Goal: Transaction & Acquisition: Purchase product/service

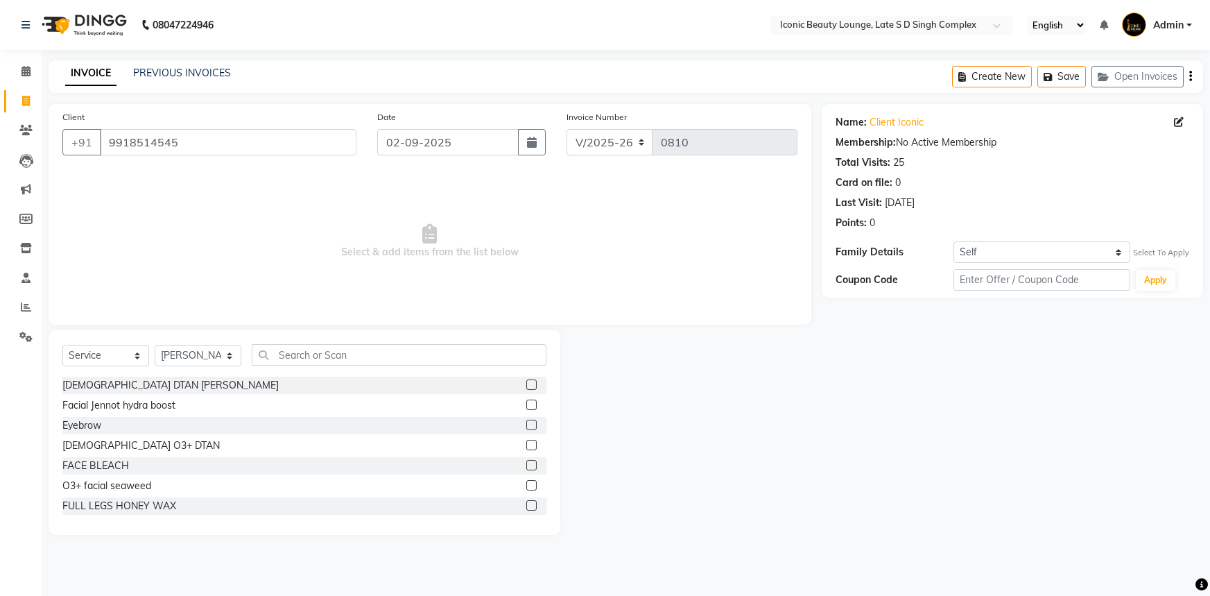
select select "6614"
select select "service"
select select "58605"
drag, startPoint x: 271, startPoint y: 159, endPoint x: 252, endPoint y: 370, distance: 211.7
click at [252, 370] on div "Select Service Product Membership Package Voucher Prepaid Gift Card Select Styl…" at bounding box center [304, 360] width 484 height 33
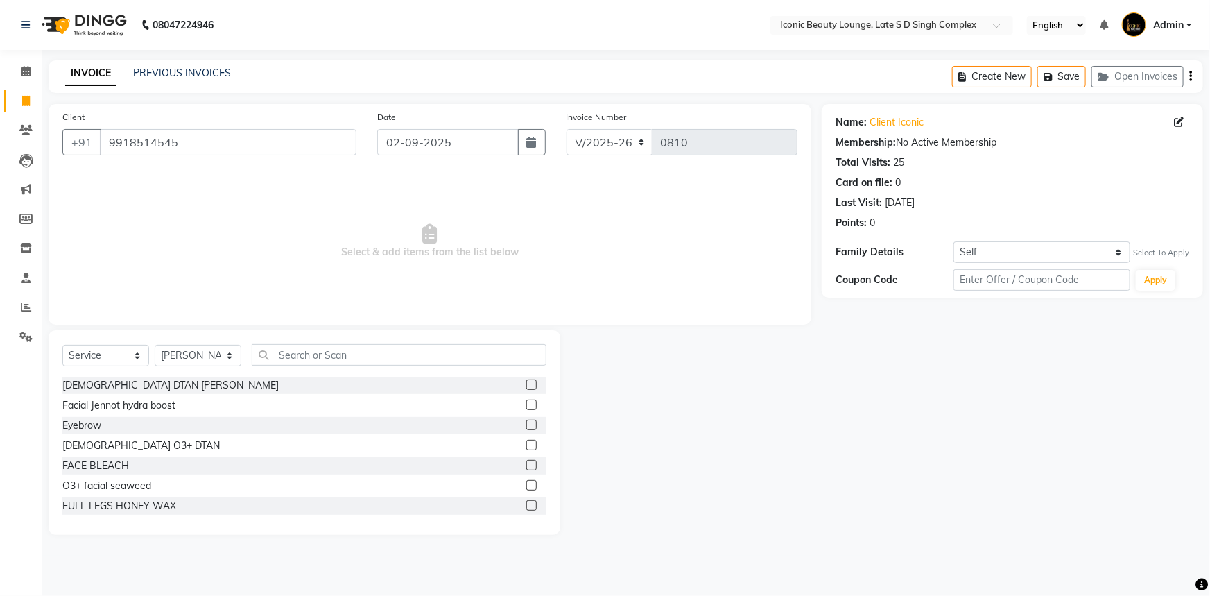
click at [252, 370] on div "Select Service Product Membership Package Voucher Prepaid Gift Card Select Styl…" at bounding box center [304, 360] width 484 height 33
click at [297, 345] on input "text" at bounding box center [399, 354] width 295 height 21
click at [298, 345] on input "text" at bounding box center [399, 354] width 295 height 21
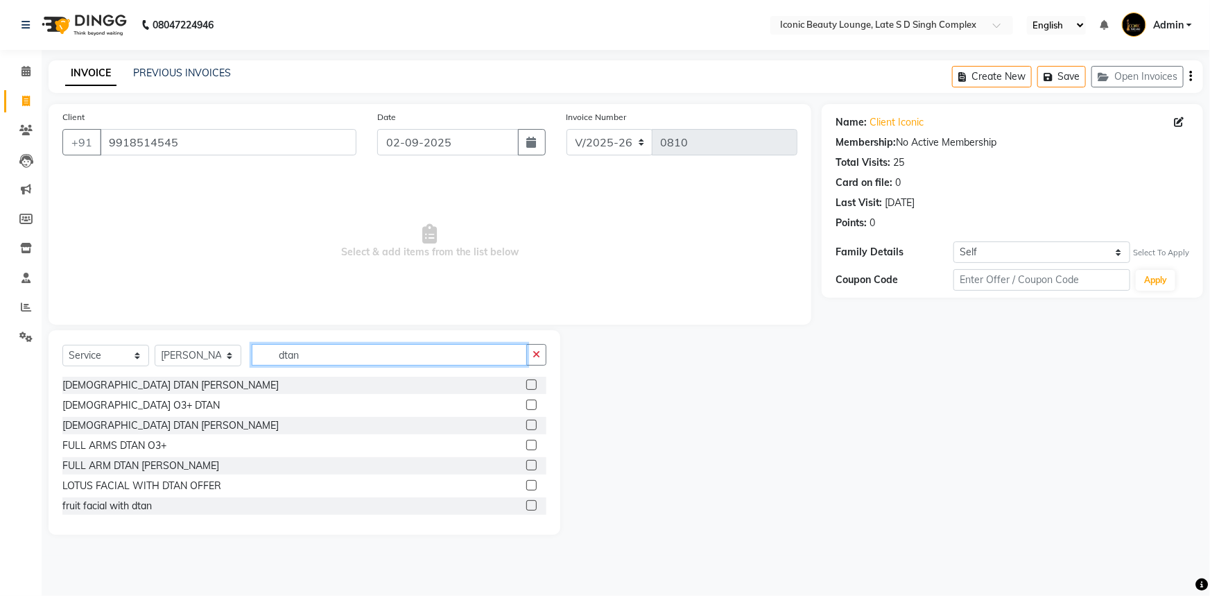
type input "dtan"
click at [526, 384] on label at bounding box center [531, 384] width 10 height 10
click at [526, 384] on input "checkbox" at bounding box center [530, 385] width 9 height 9
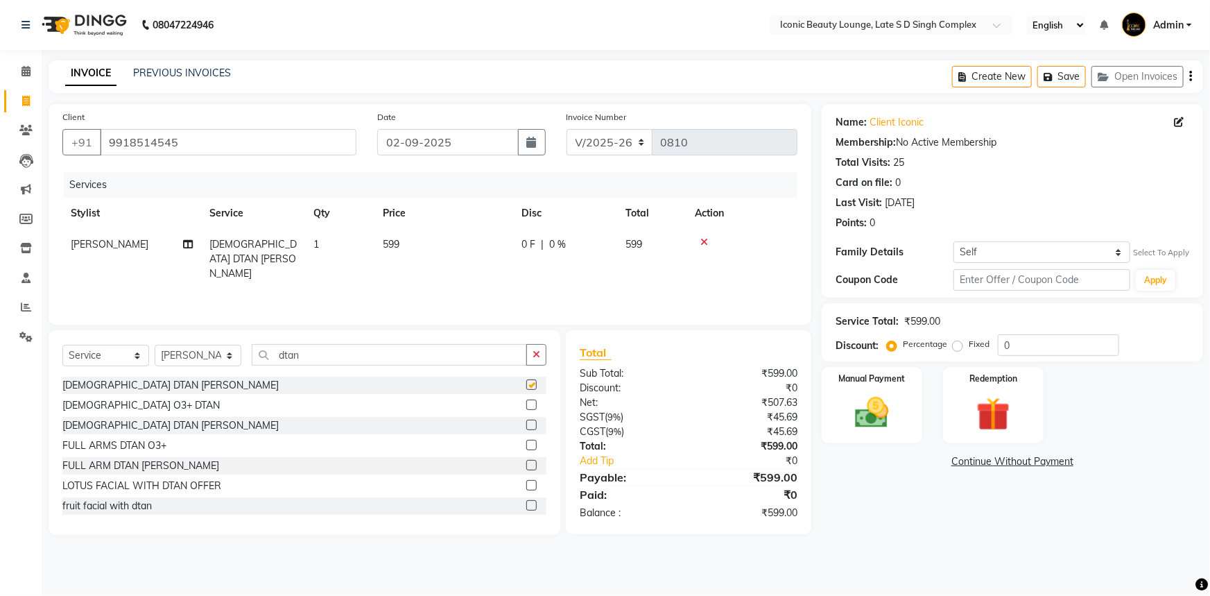
checkbox input "false"
click at [542, 349] on button "button" at bounding box center [536, 354] width 20 height 21
click at [703, 241] on icon at bounding box center [704, 242] width 8 height 10
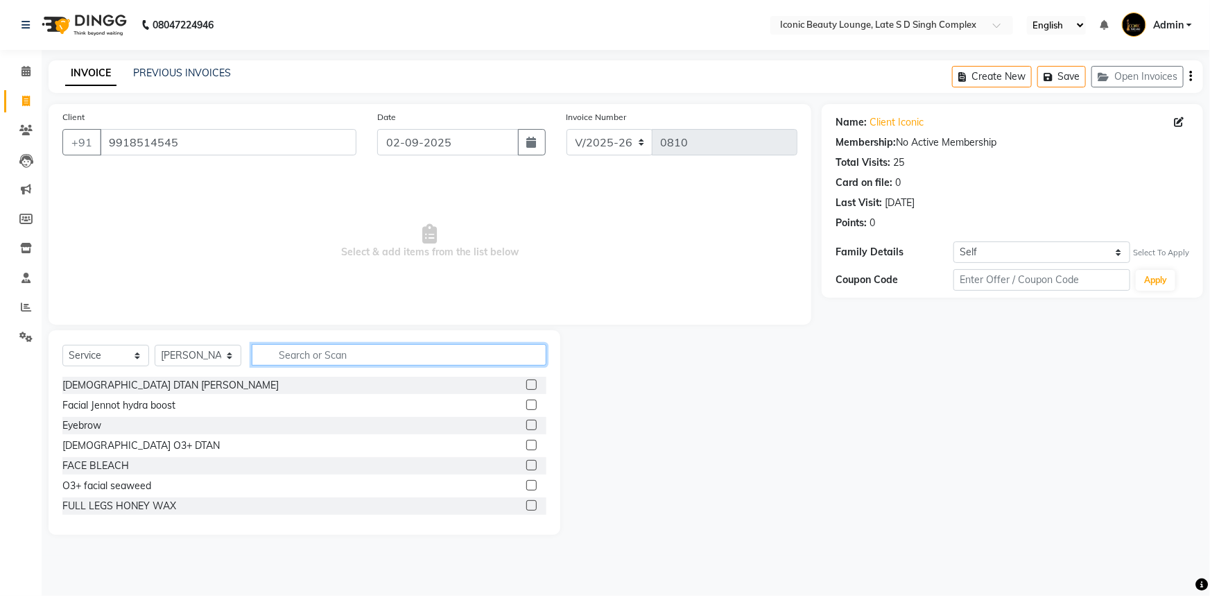
click at [433, 354] on input "text" at bounding box center [399, 354] width 295 height 21
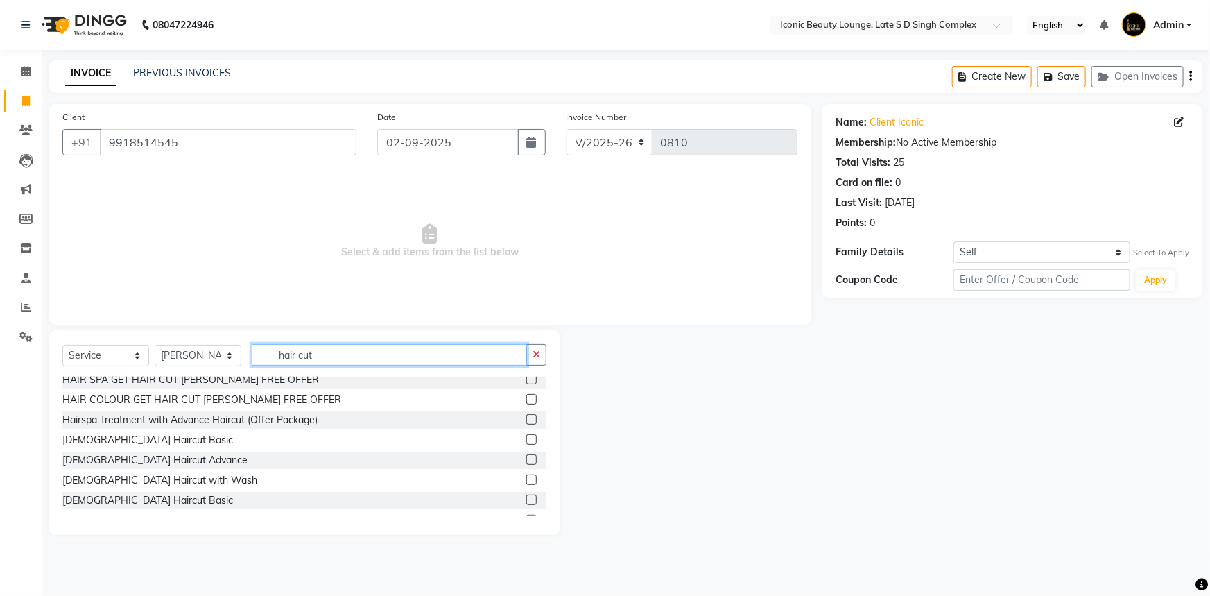
scroll to position [189, 0]
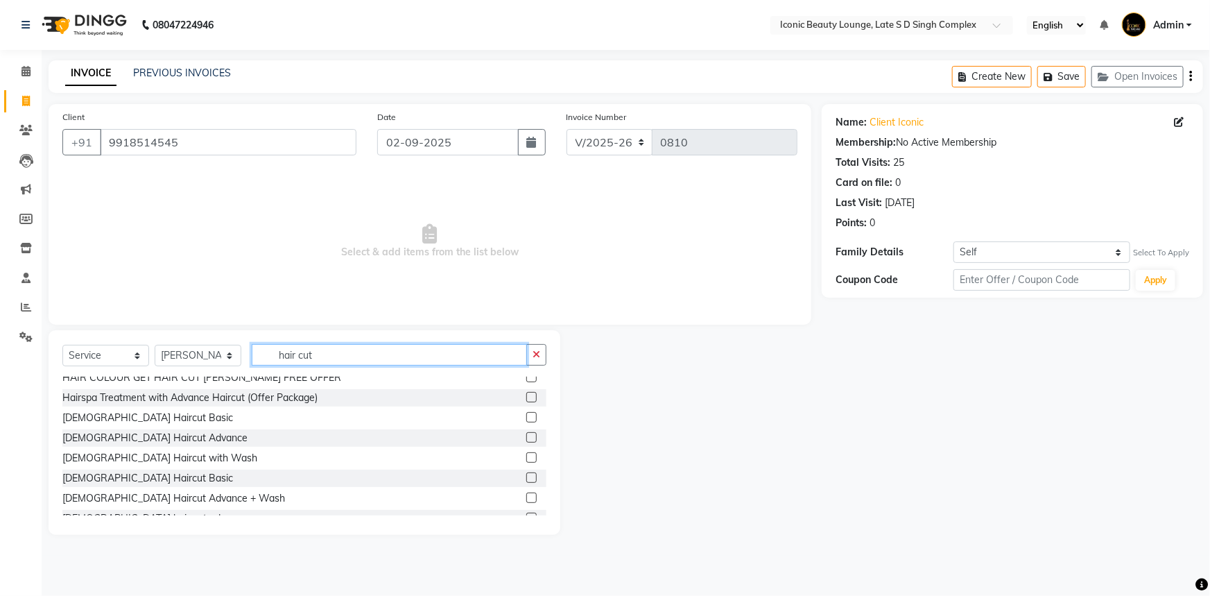
type input "hair cut"
click at [526, 477] on label at bounding box center [531, 477] width 10 height 10
click at [526, 477] on input "checkbox" at bounding box center [530, 478] width 9 height 9
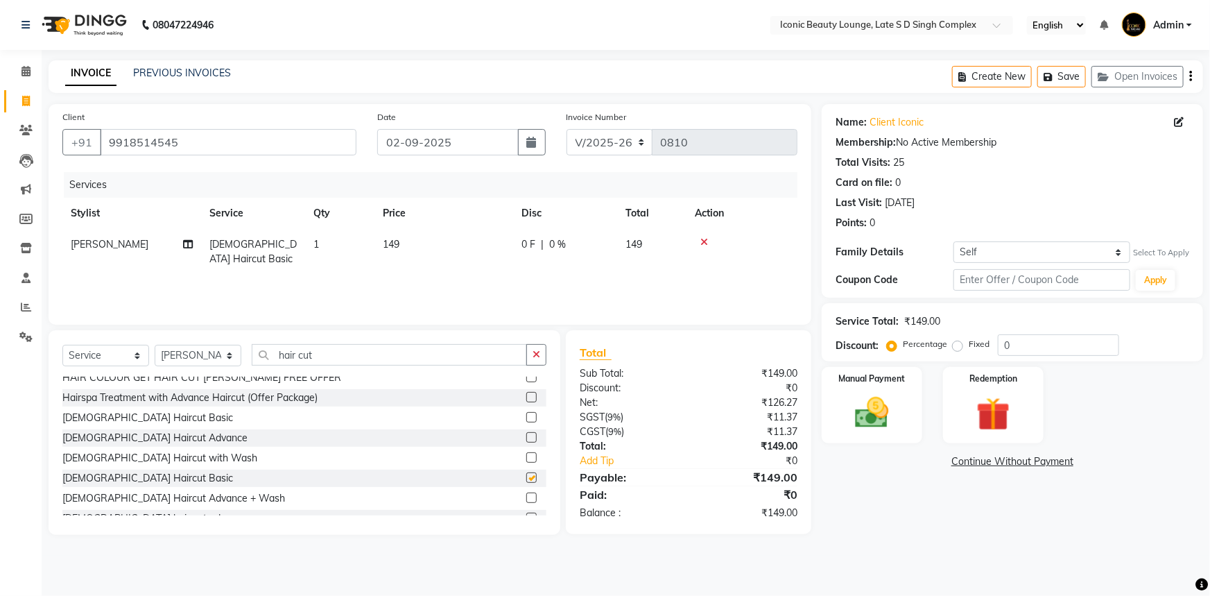
checkbox input "false"
click at [540, 362] on button "button" at bounding box center [536, 354] width 20 height 21
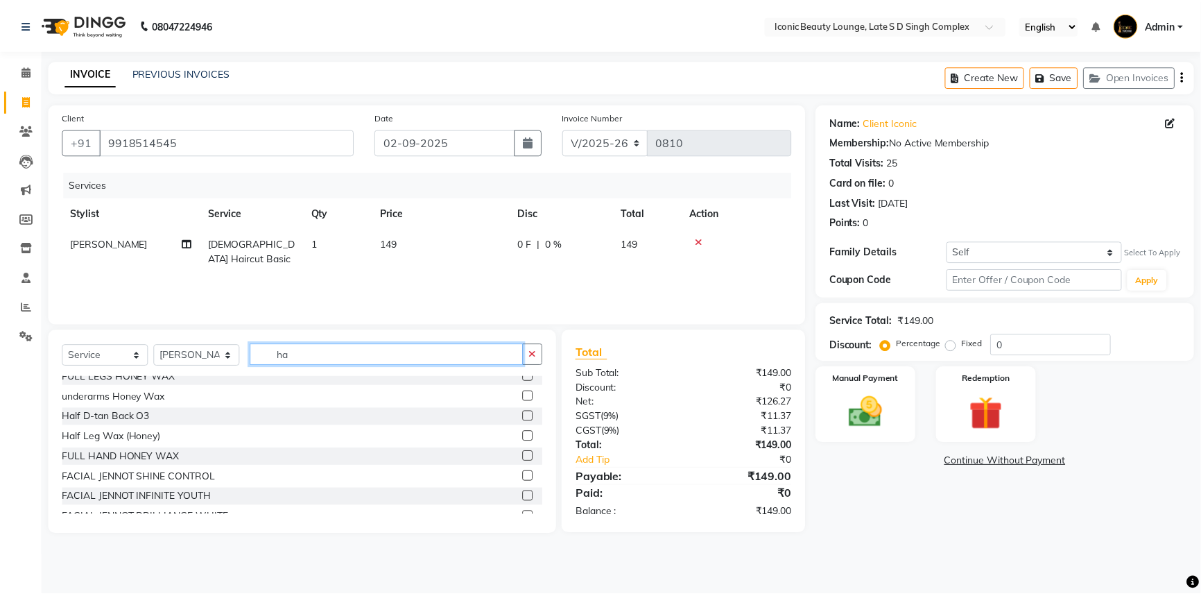
scroll to position [0, 0]
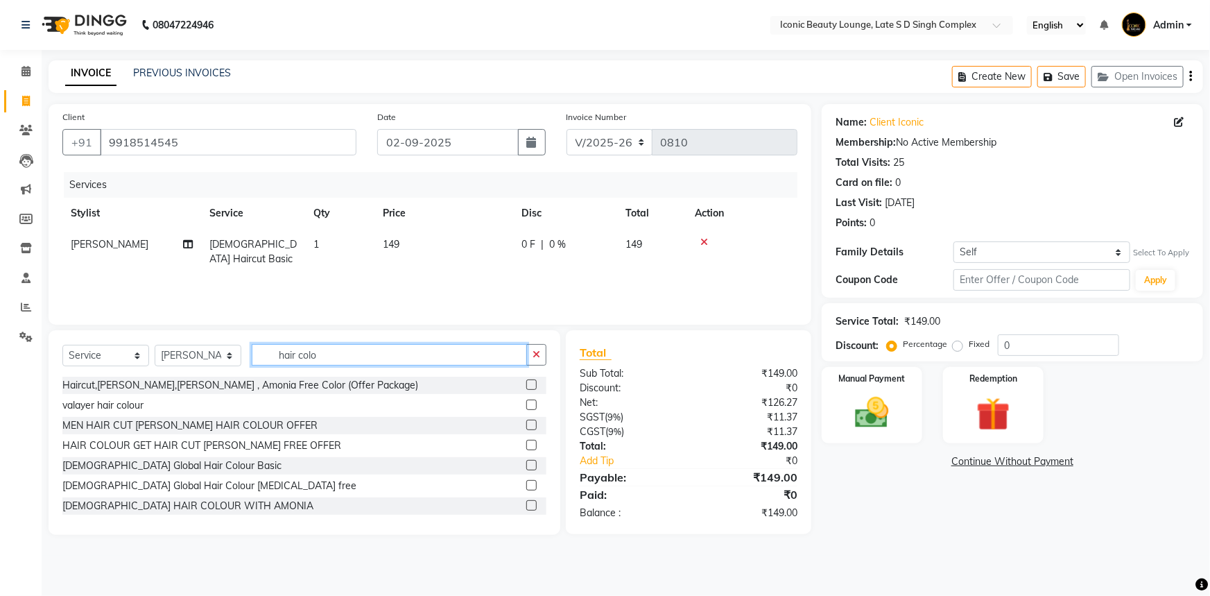
type input "hair colo"
click at [526, 505] on label at bounding box center [531, 505] width 10 height 10
click at [526, 505] on input "checkbox" at bounding box center [530, 505] width 9 height 9
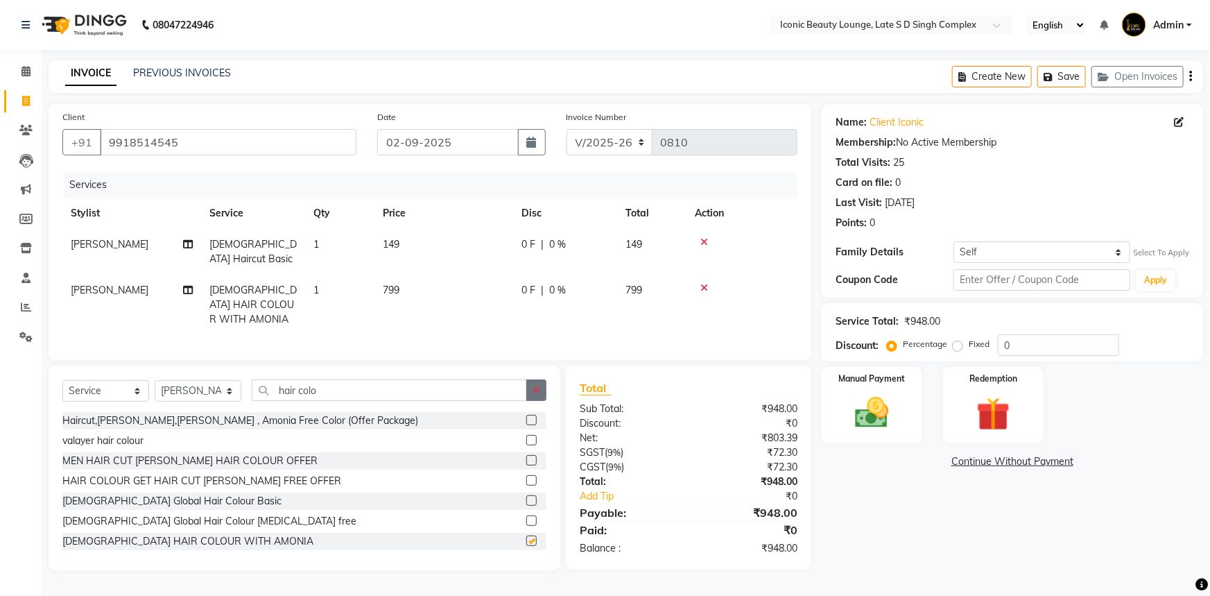
checkbox input "false"
click at [533, 385] on icon "button" at bounding box center [536, 390] width 8 height 10
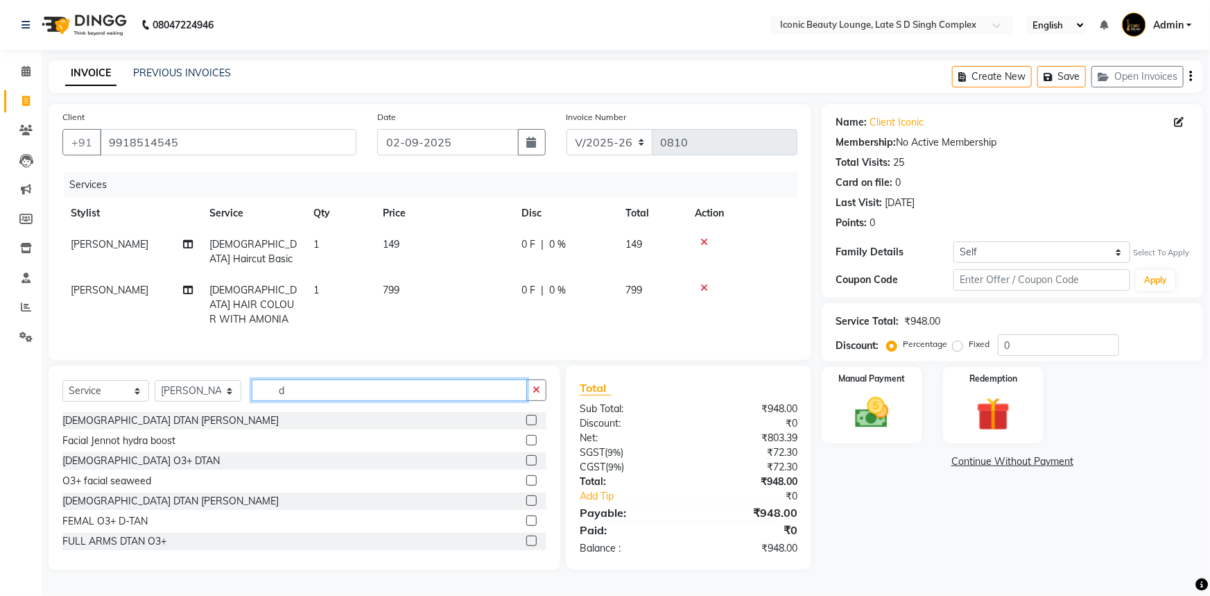
type input "d"
click at [526, 455] on label at bounding box center [531, 460] width 10 height 10
click at [526, 456] on input "checkbox" at bounding box center [530, 460] width 9 height 9
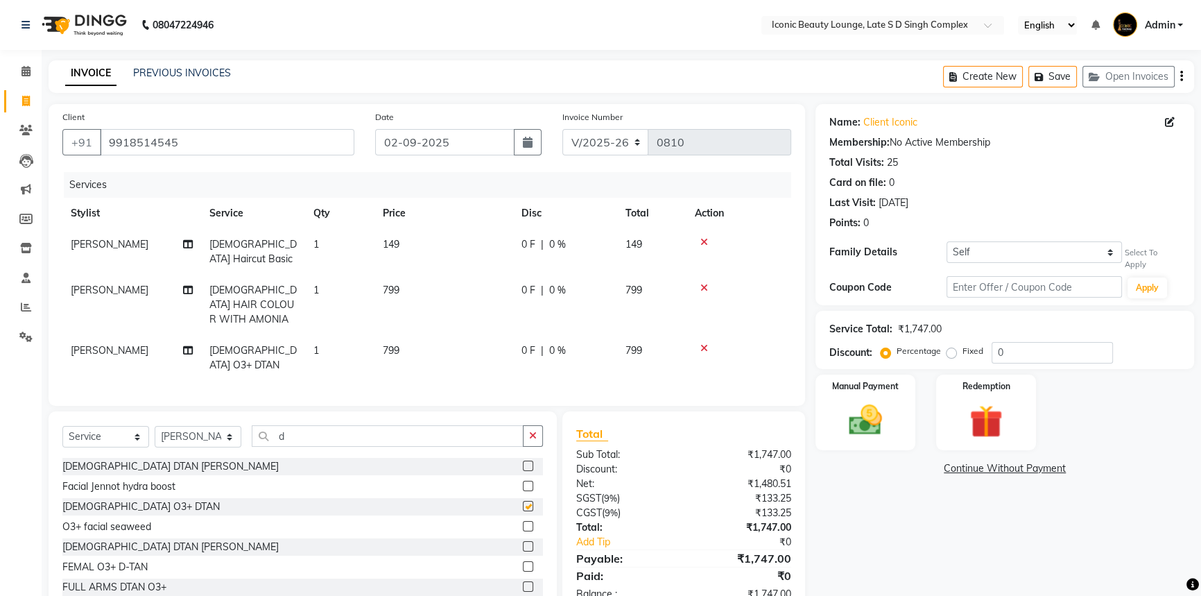
checkbox input "false"
click at [402, 292] on td "799" at bounding box center [443, 305] width 139 height 60
select select "58605"
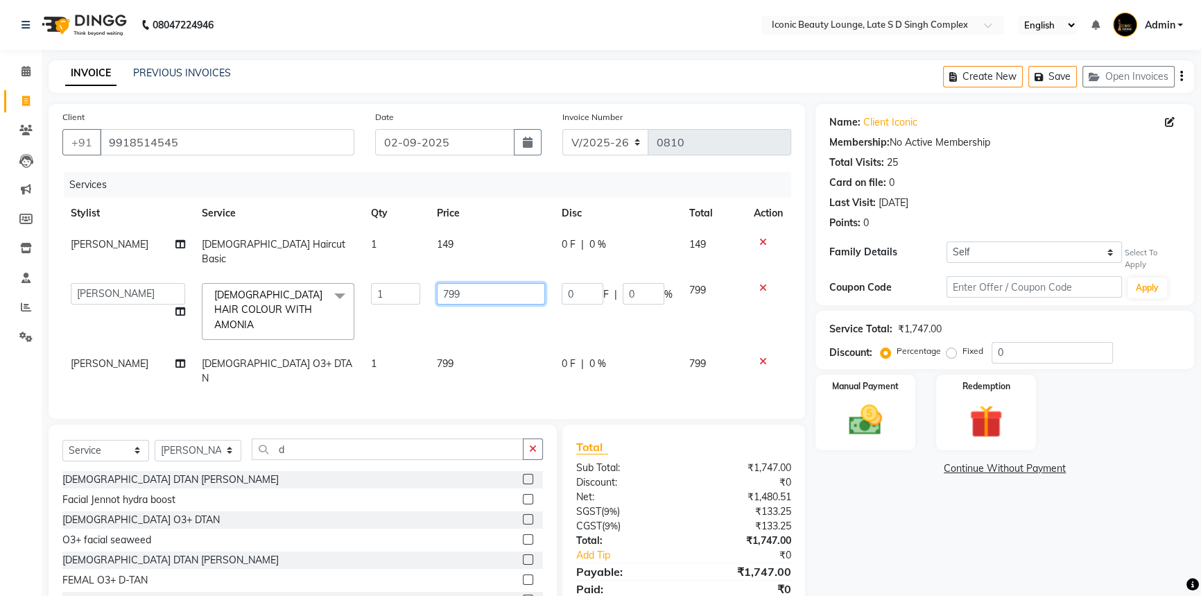
click at [471, 283] on input "799" at bounding box center [491, 293] width 108 height 21
type input "7"
type input "800"
click at [471, 348] on td "799" at bounding box center [490, 371] width 125 height 46
select select "58605"
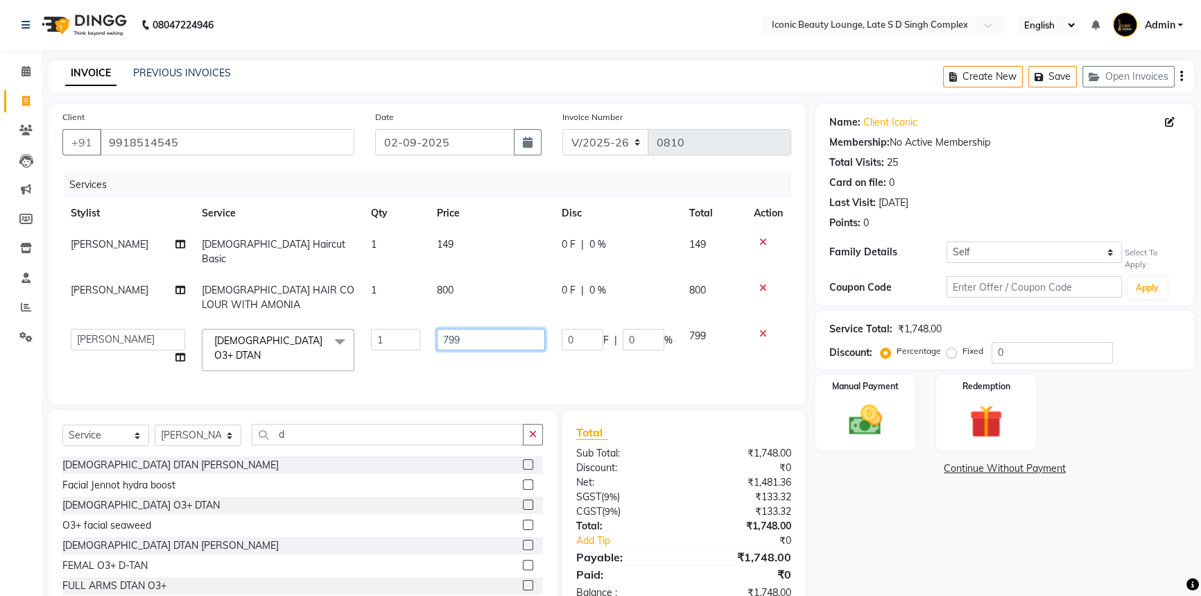
click at [471, 334] on input "799" at bounding box center [491, 339] width 108 height 21
type input "7"
type input "800"
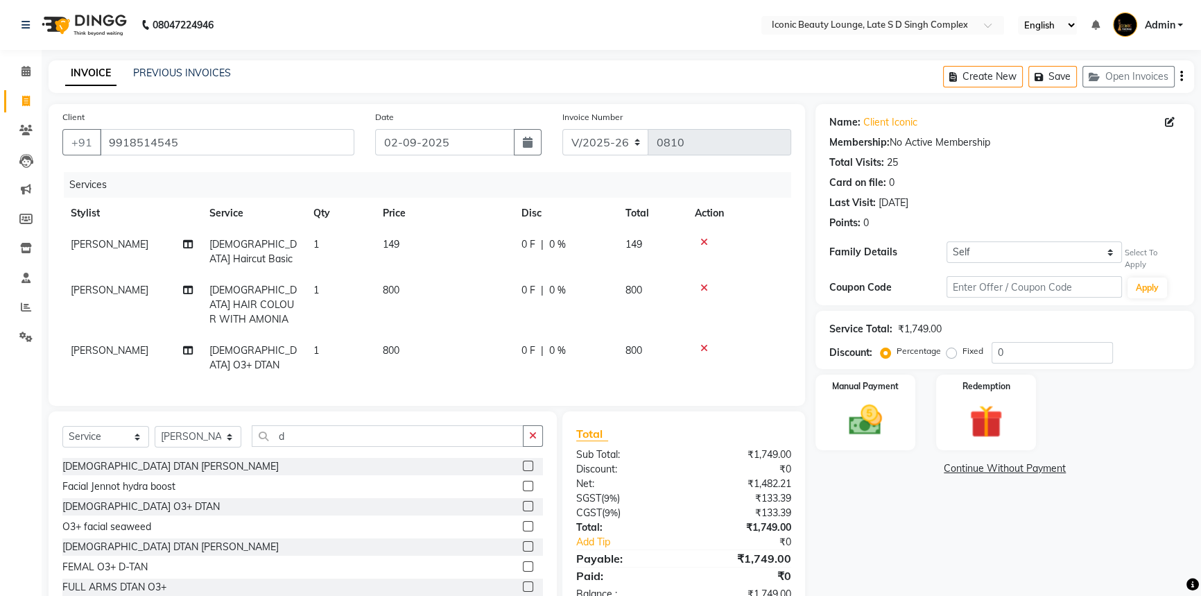
click at [464, 247] on td "149" at bounding box center [443, 252] width 139 height 46
select select "58605"
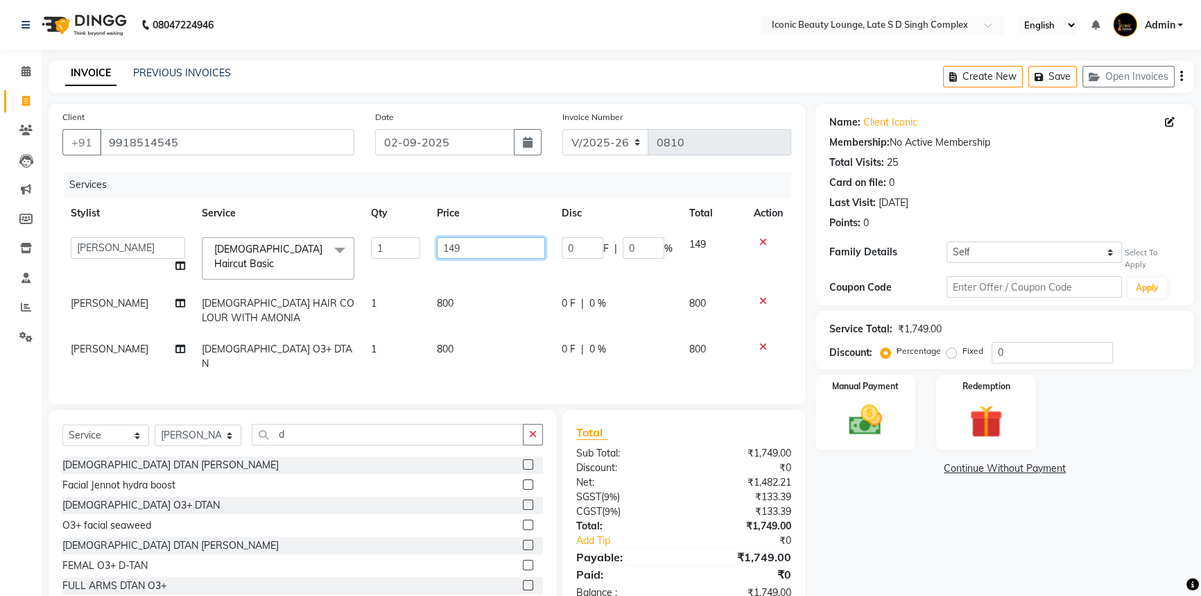
click at [467, 247] on input "149" at bounding box center [491, 247] width 108 height 21
type input "150"
click at [707, 442] on div "Total Sub Total: ₹1,749.00 Discount: ₹0 Net: ₹1,482.21 SGST ( 9% ) ₹133.39 CGST…" at bounding box center [684, 512] width 216 height 176
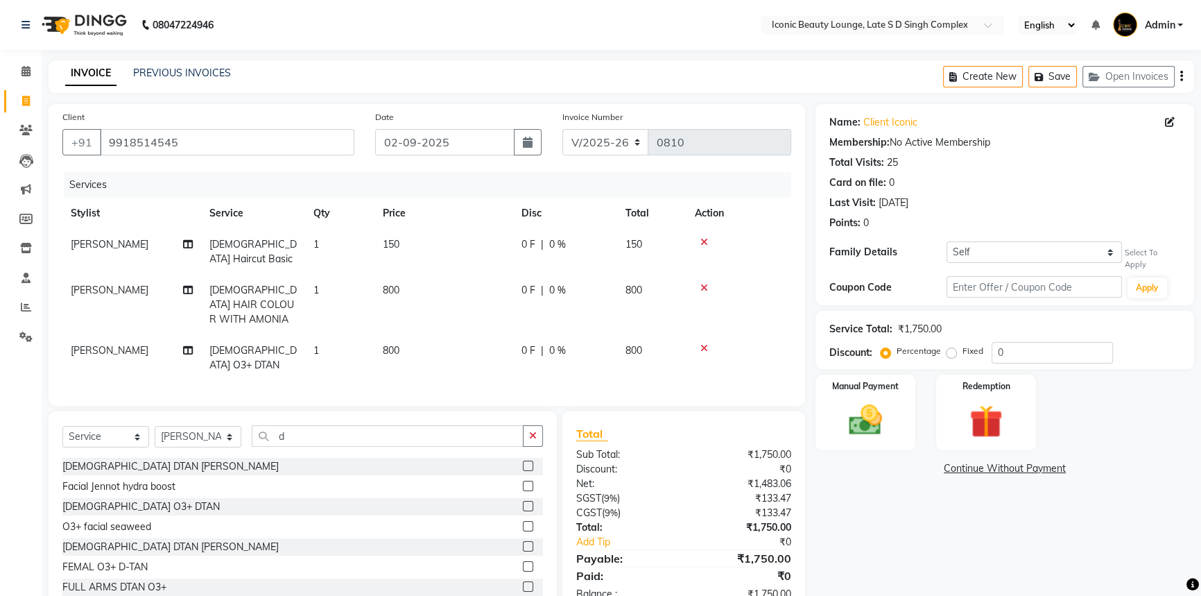
click at [537, 285] on div "0 F | 0 %" at bounding box center [564, 290] width 87 height 15
select select "58605"
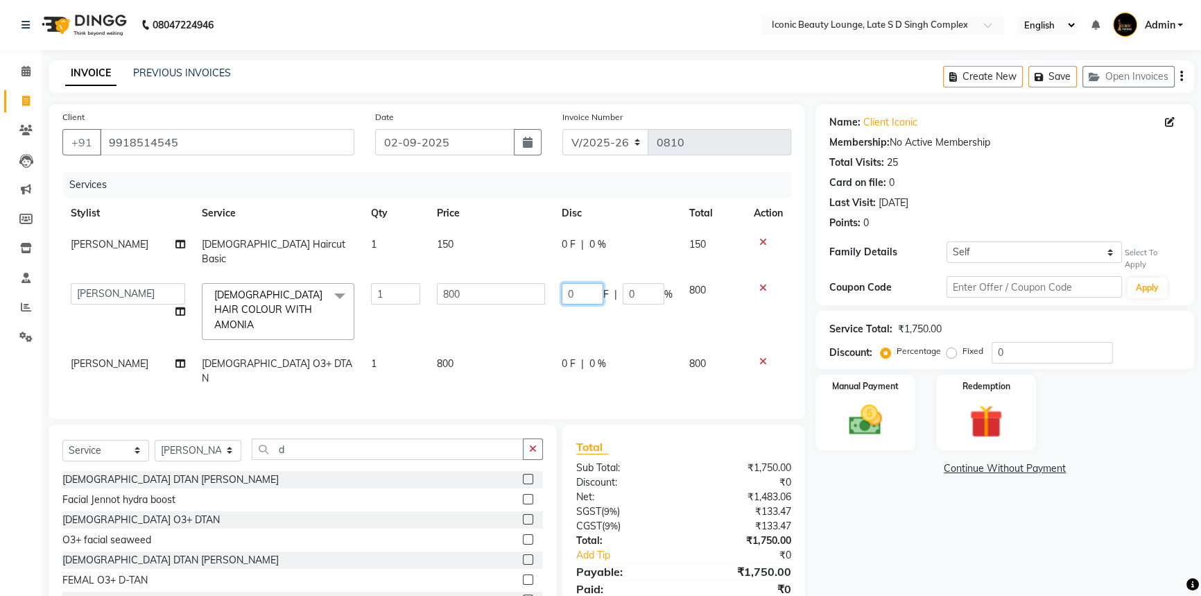
click at [585, 283] on input "0" at bounding box center [583, 293] width 42 height 21
type input "175"
click at [571, 356] on div "0 F | 0 %" at bounding box center [617, 363] width 111 height 15
select select "58605"
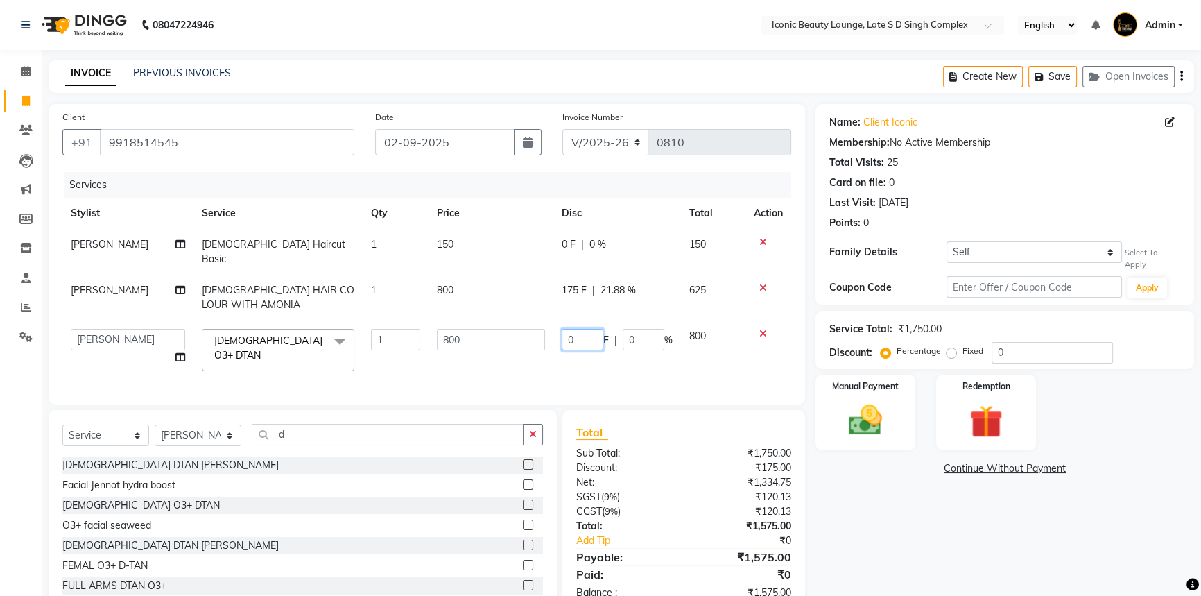
click at [580, 329] on input "0" at bounding box center [583, 339] width 42 height 21
type input "175"
click at [671, 442] on div "Total Sub Total: ₹1,750.00 Discount: ₹175.00 Net: ₹1,334.75 SGST ( 9% ) ₹120.13…" at bounding box center [684, 512] width 216 height 176
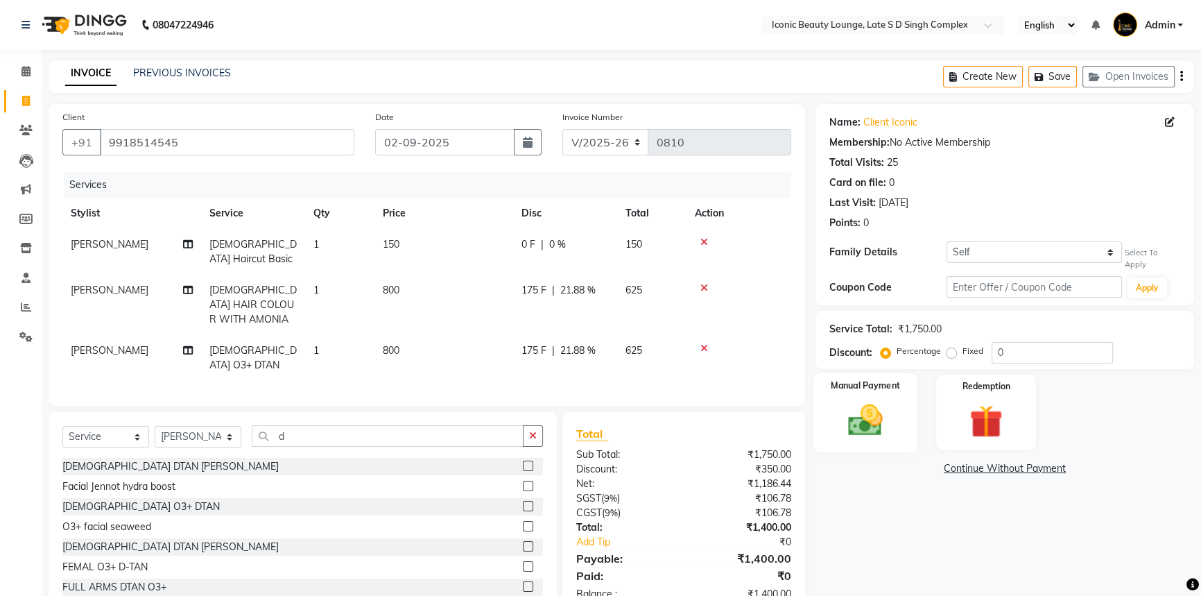
click at [882, 381] on label "Manual Payment" at bounding box center [865, 385] width 69 height 13
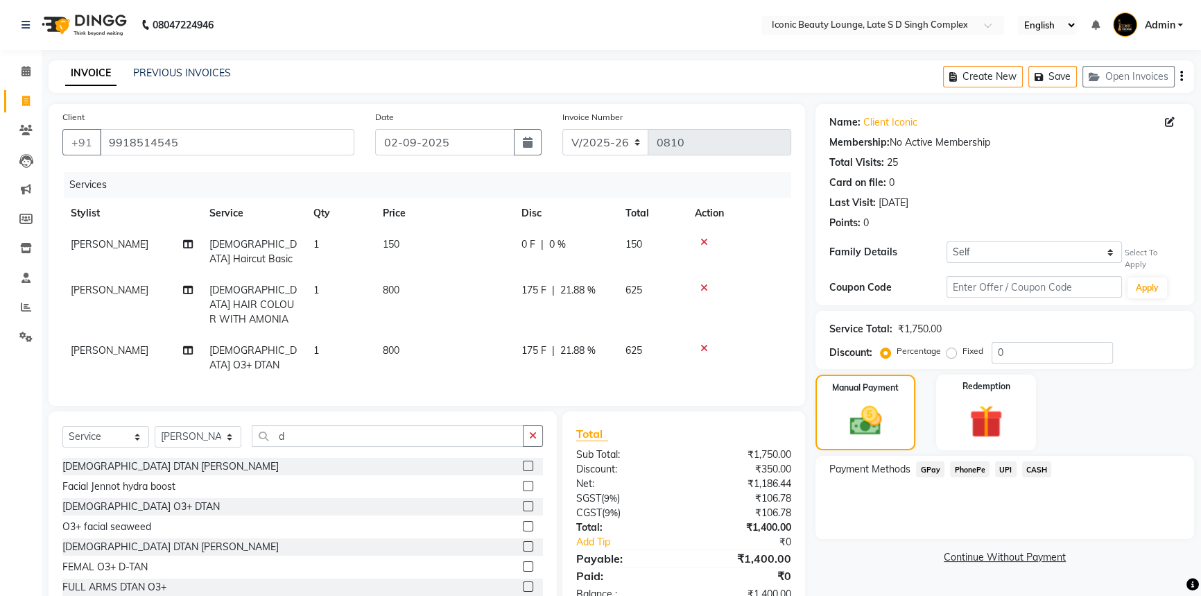
click at [998, 461] on span "UPI" at bounding box center [1005, 469] width 21 height 16
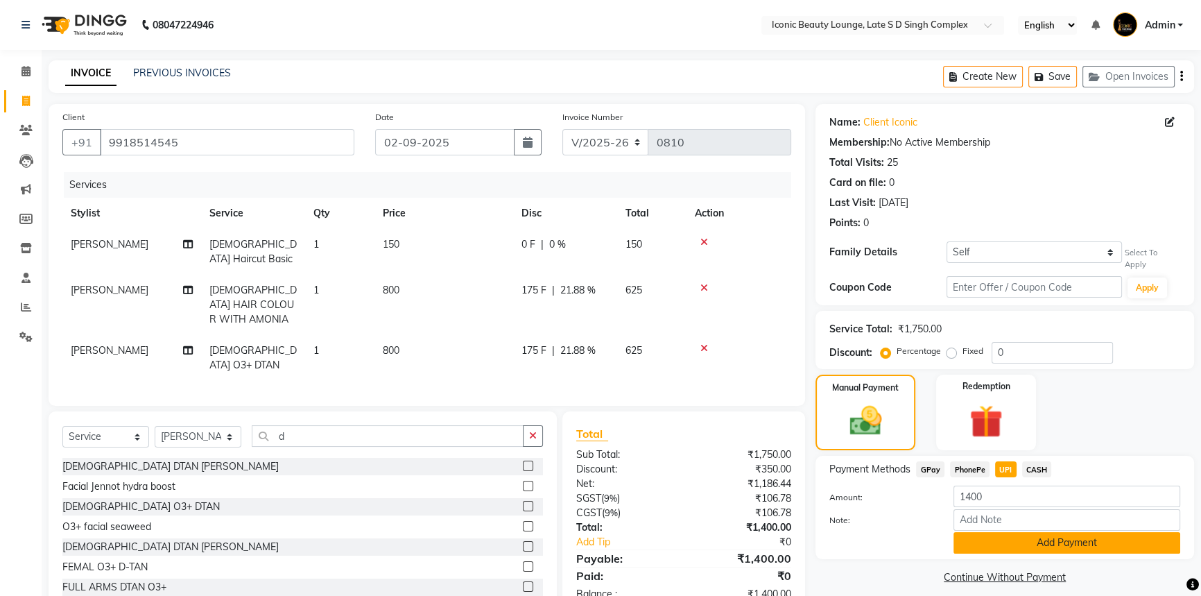
click at [1023, 535] on button "Add Payment" at bounding box center [1066, 542] width 227 height 21
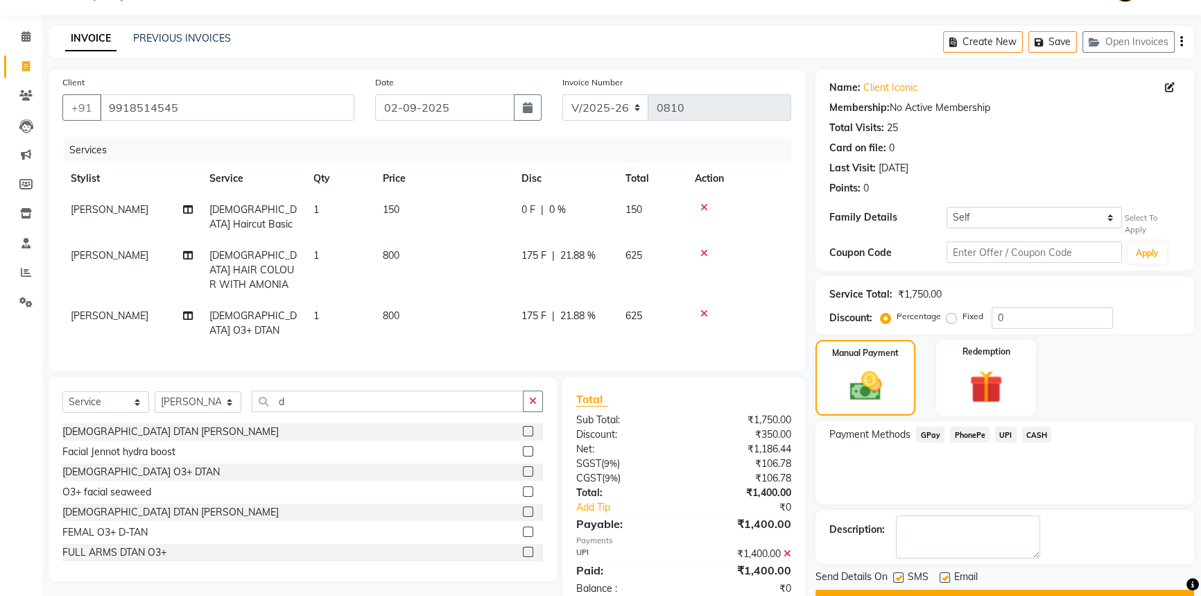
scroll to position [62, 0]
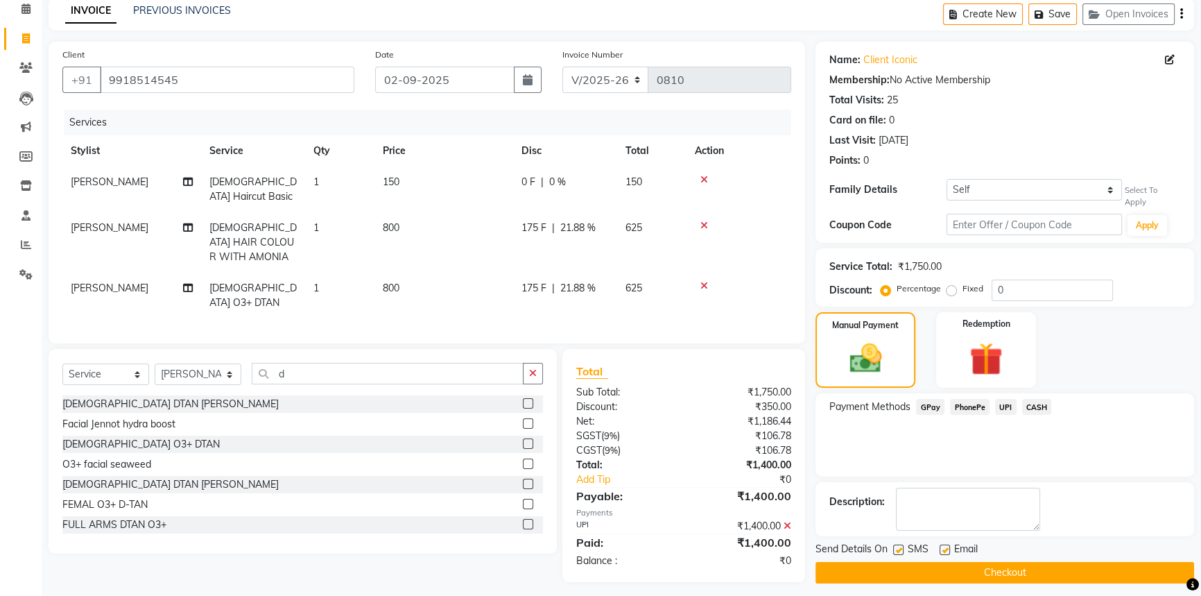
click at [1028, 565] on button "Checkout" at bounding box center [1004, 572] width 379 height 21
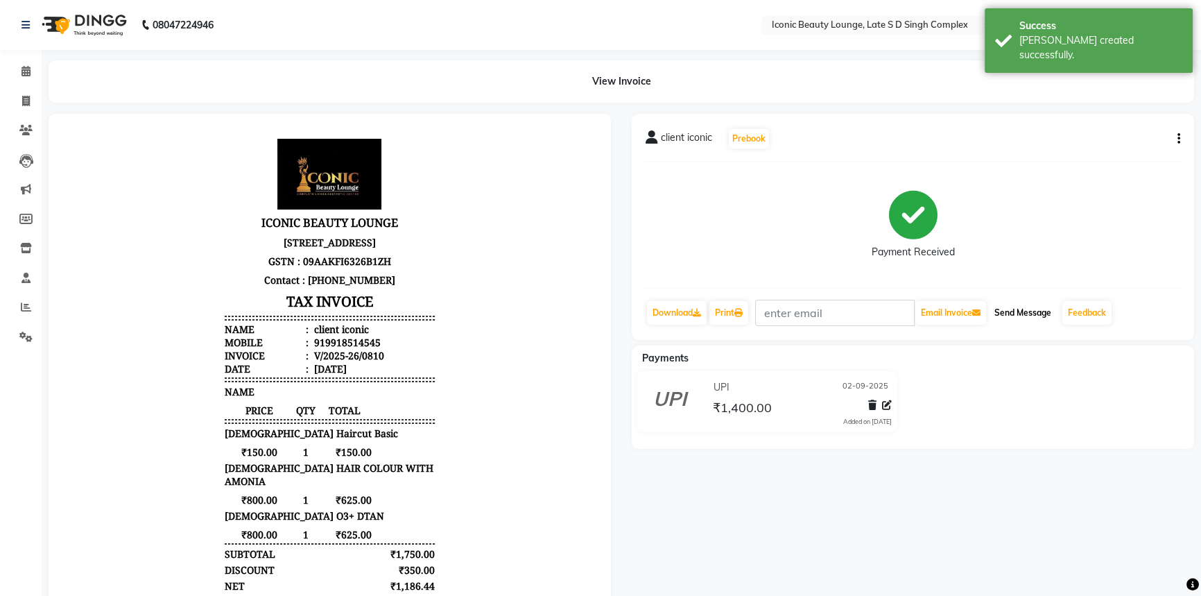
click at [1005, 309] on button "Send Message" at bounding box center [1023, 313] width 68 height 24
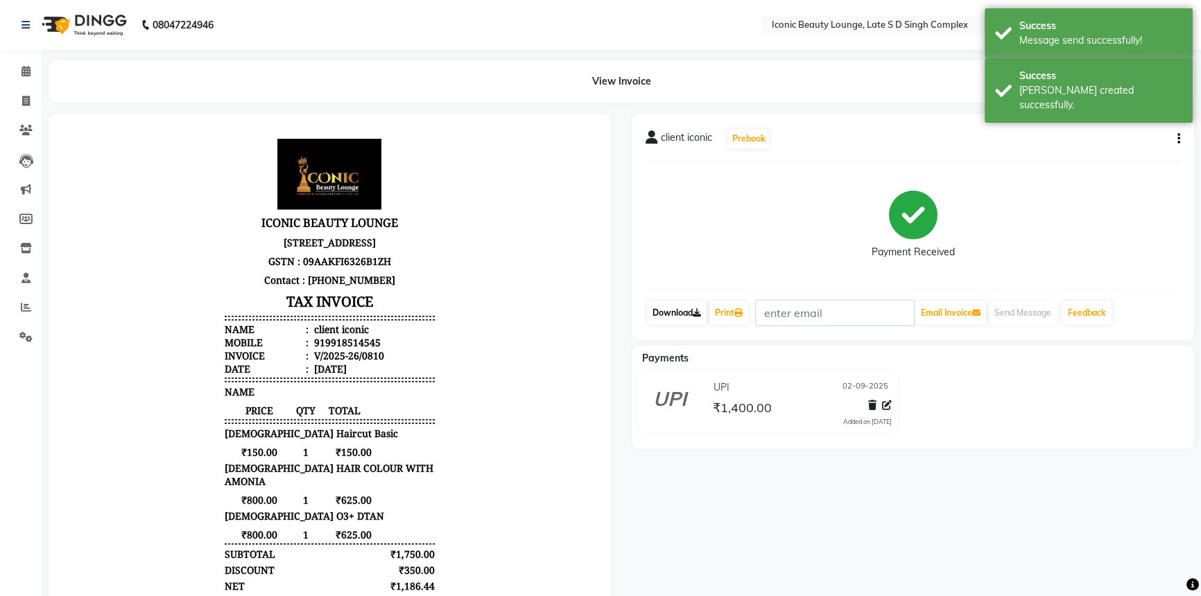
click at [687, 304] on link "Download" at bounding box center [677, 313] width 60 height 24
click at [731, 306] on link "Print" at bounding box center [728, 313] width 39 height 24
click at [35, 104] on span at bounding box center [26, 102] width 24 height 16
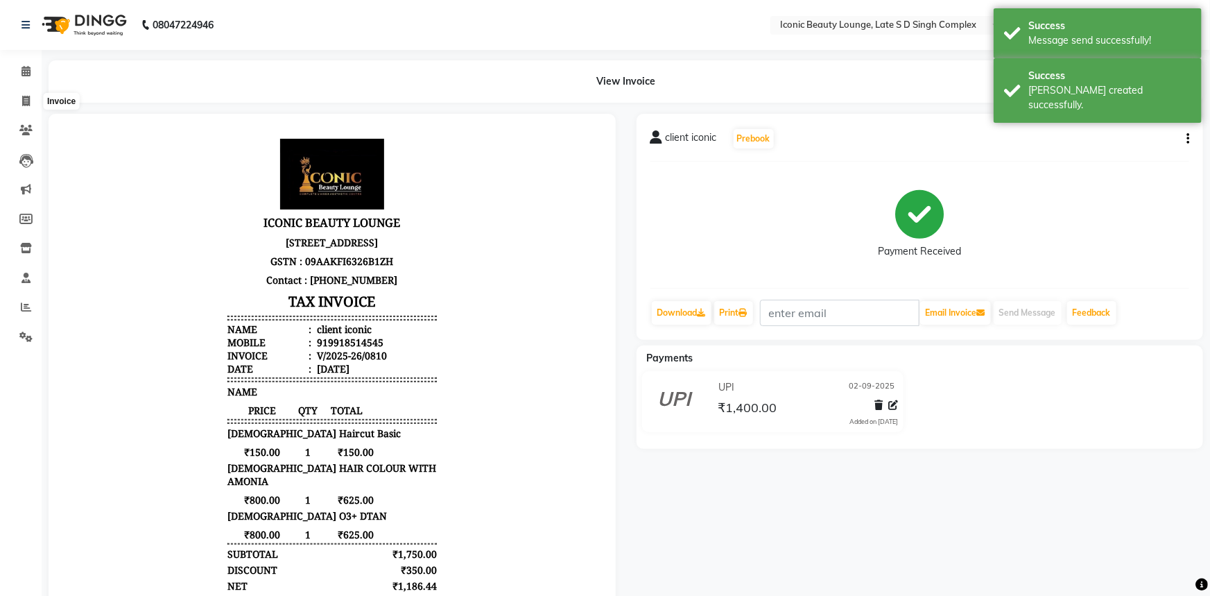
select select "service"
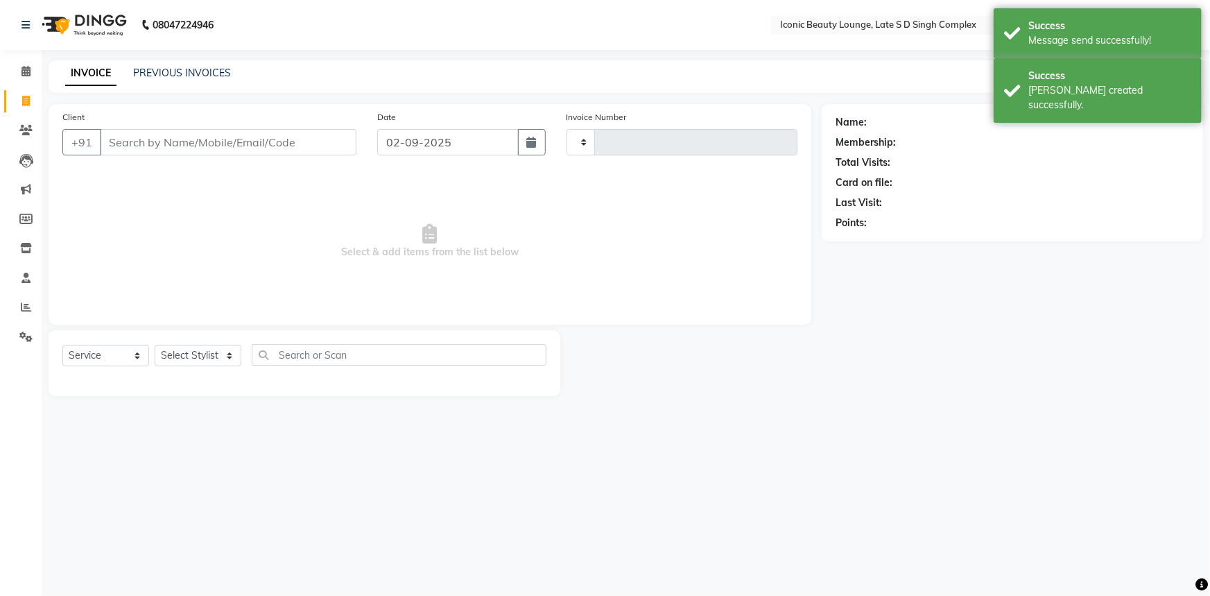
type input "0811"
select select "6614"
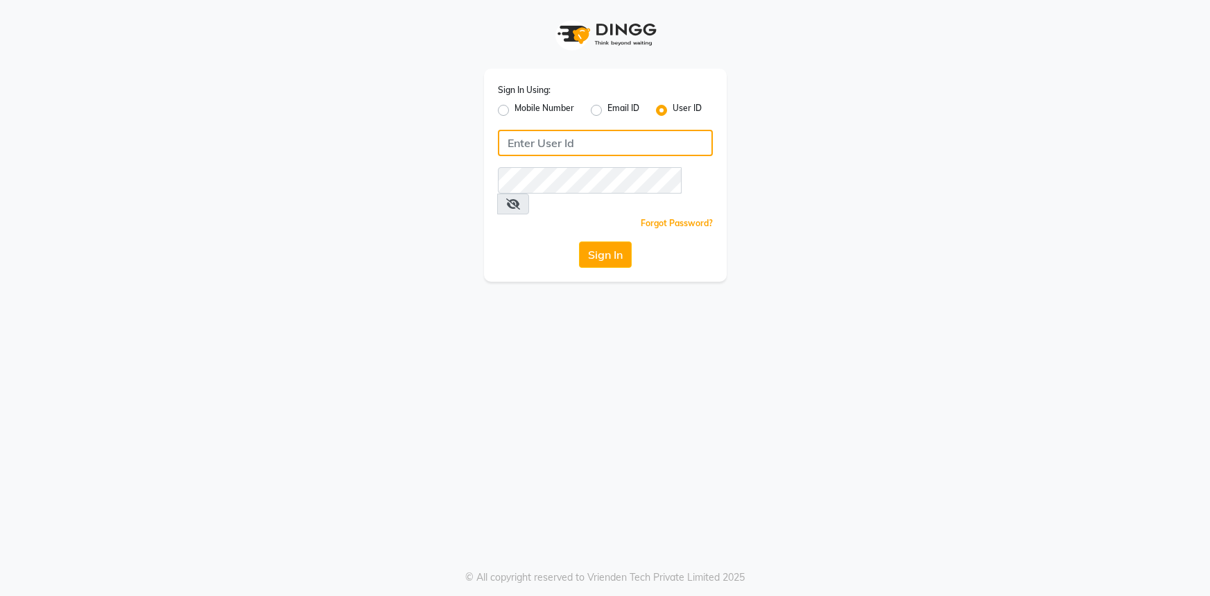
type input "[PERSON_NAME]@123"
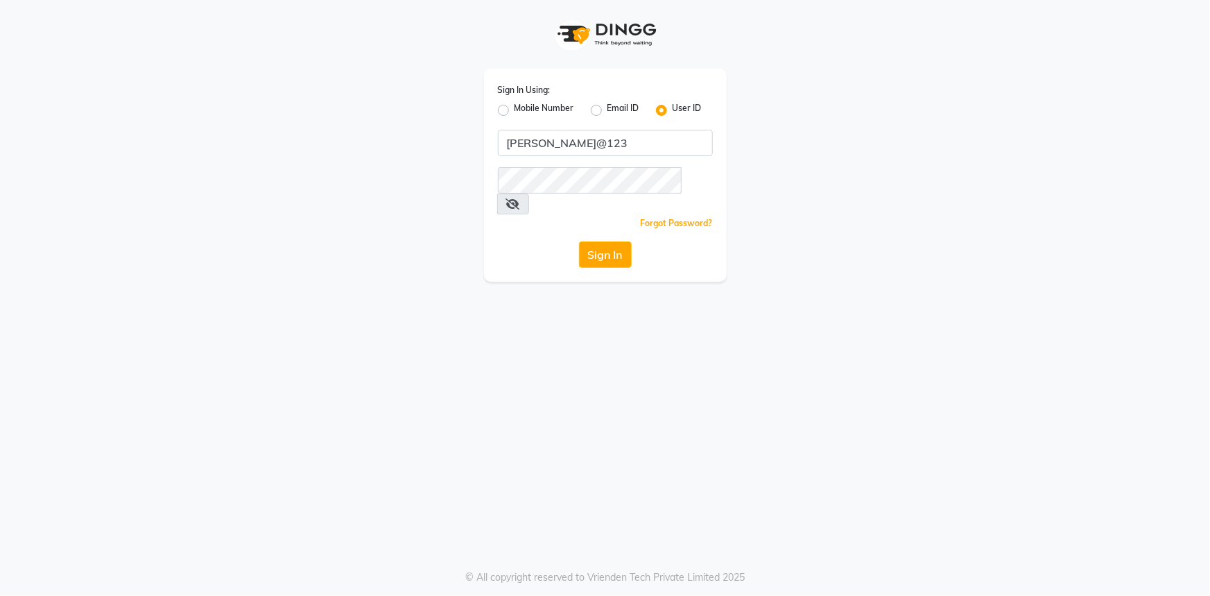
click at [630, 241] on button "Sign In" at bounding box center [605, 254] width 53 height 26
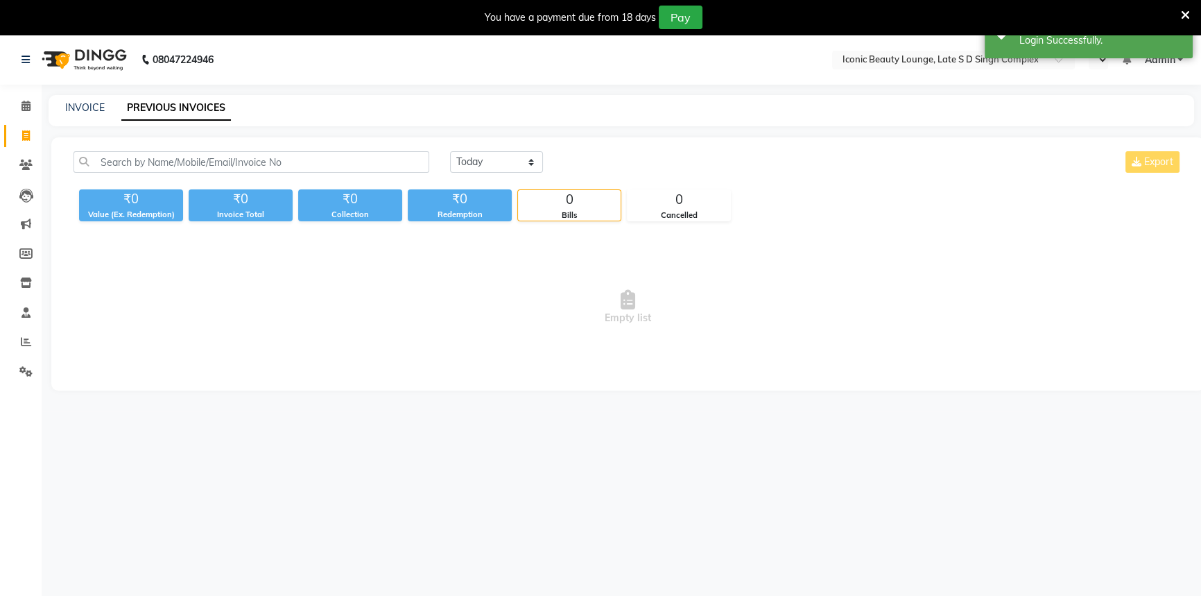
select select "en"
